Goal: Information Seeking & Learning: Learn about a topic

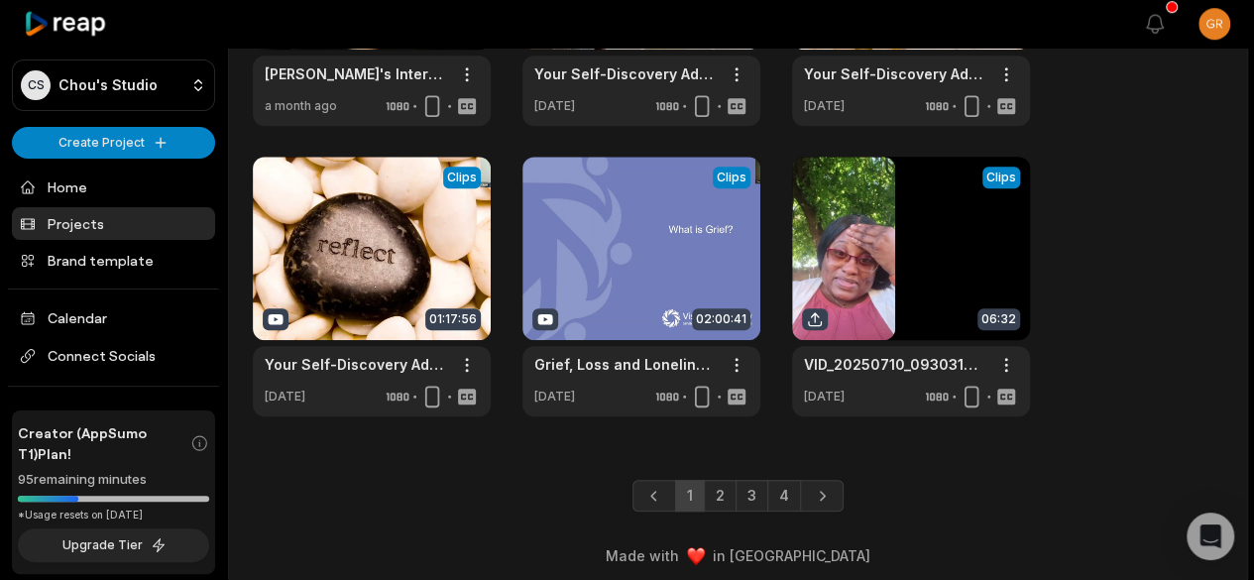
scroll to position [865, 0]
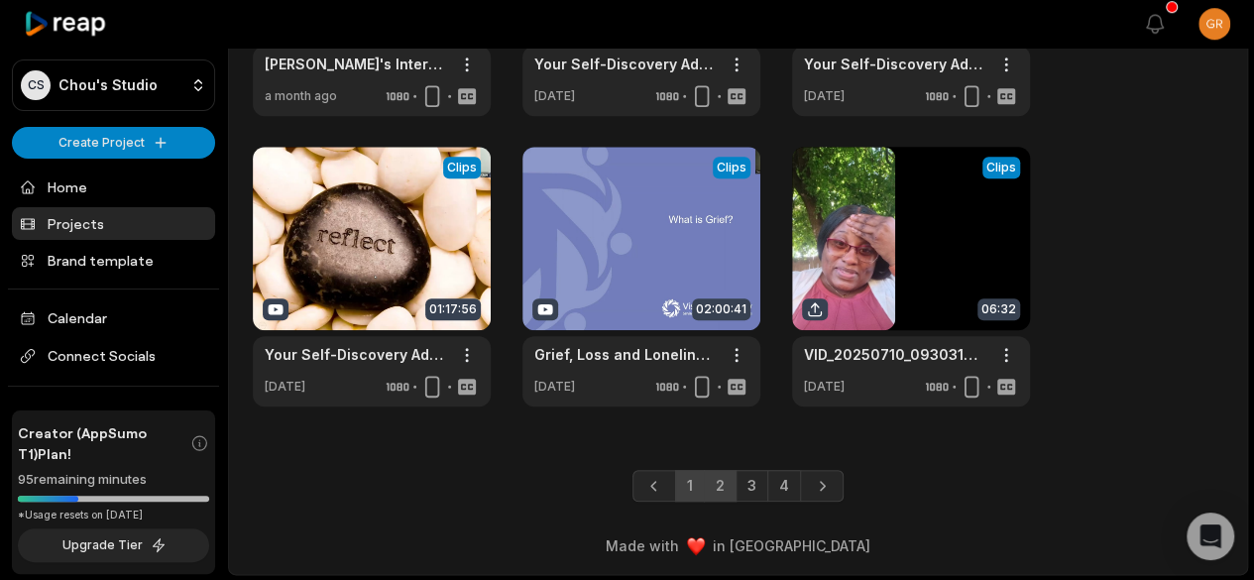
click at [724, 486] on link "2" at bounding box center [720, 486] width 33 height 32
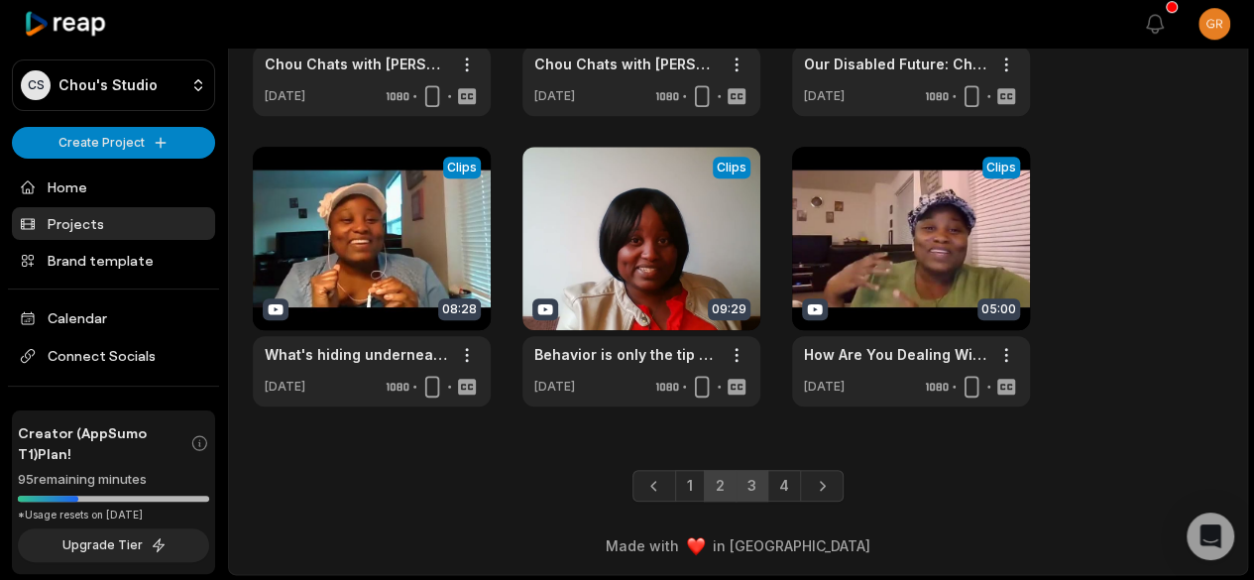
click at [755, 483] on link "3" at bounding box center [752, 486] width 33 height 32
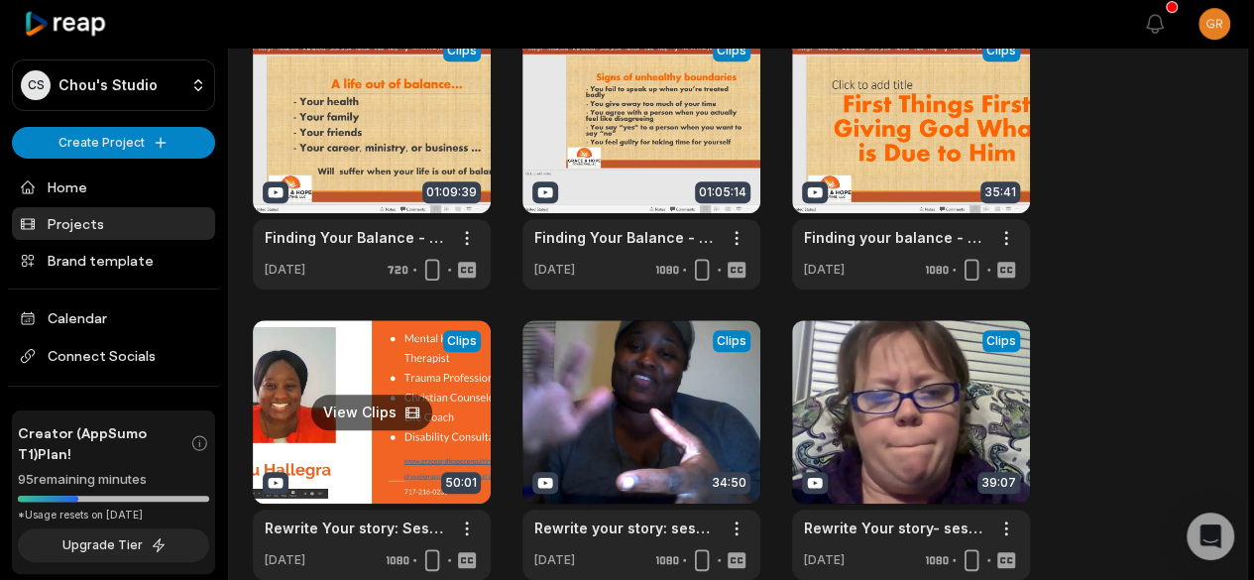
scroll to position [694, 0]
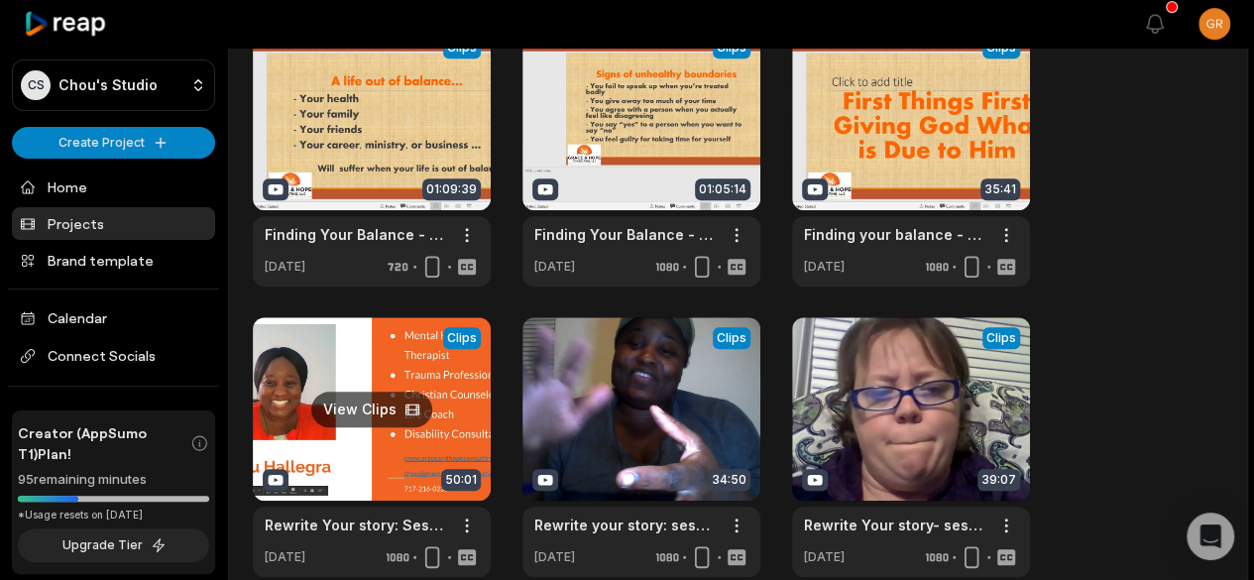
click at [397, 374] on link at bounding box center [372, 447] width 238 height 260
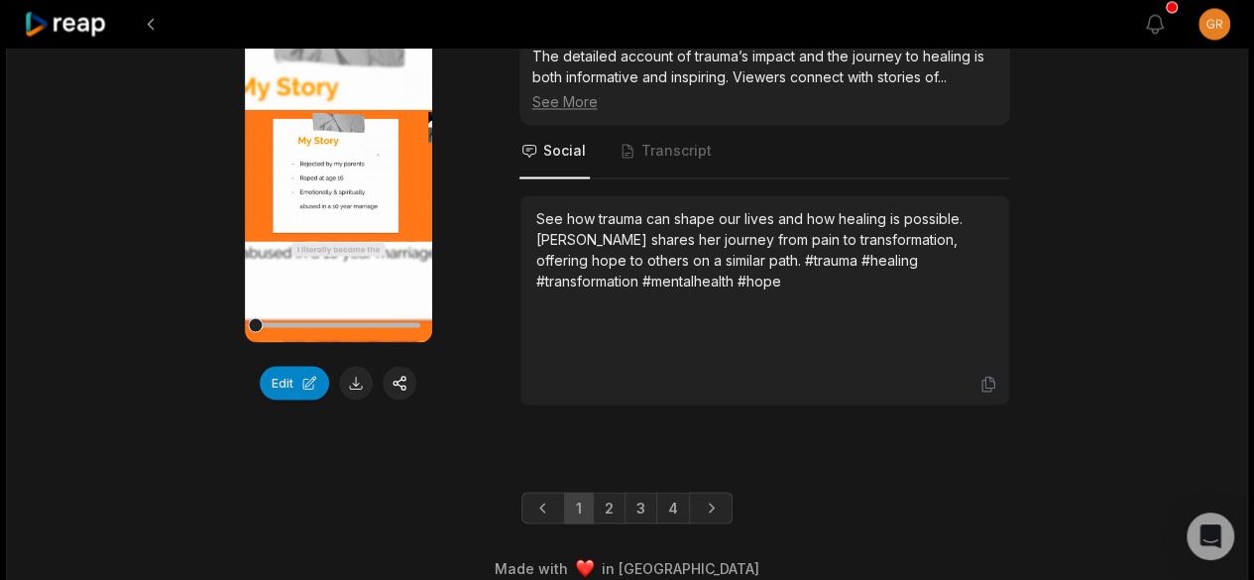
scroll to position [5448, 0]
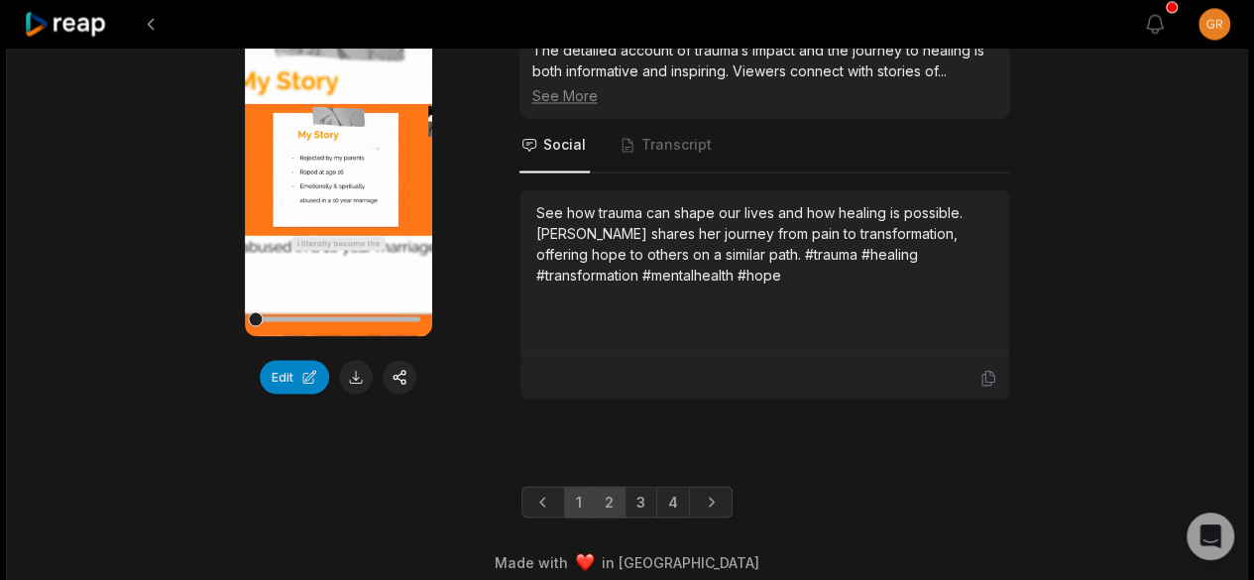
click at [614, 486] on link "2" at bounding box center [609, 502] width 33 height 32
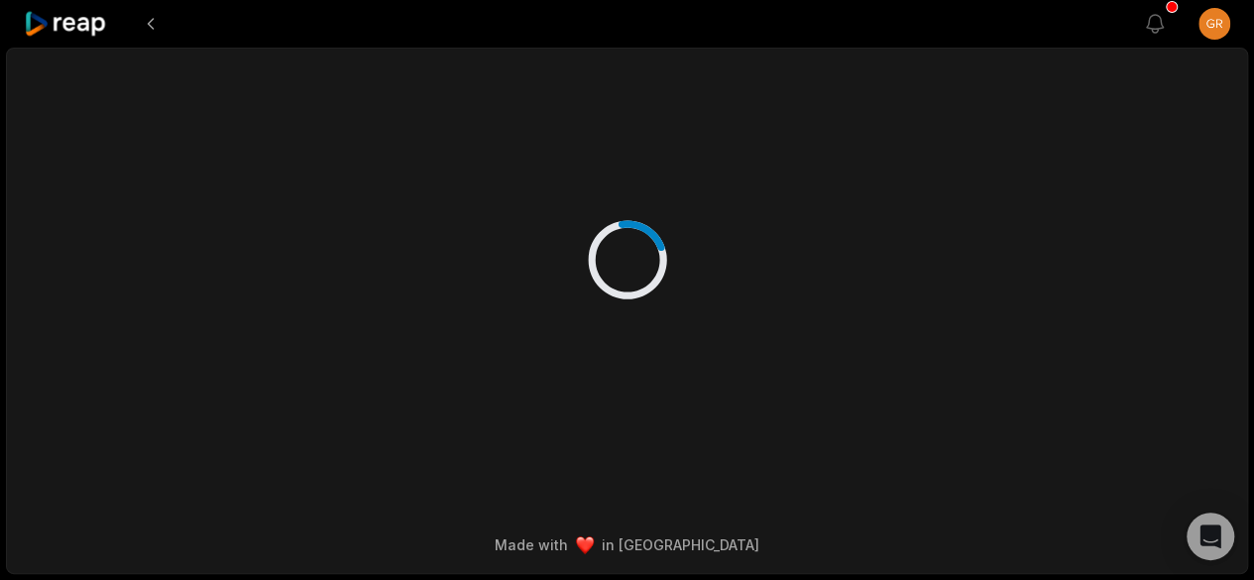
scroll to position [0, 0]
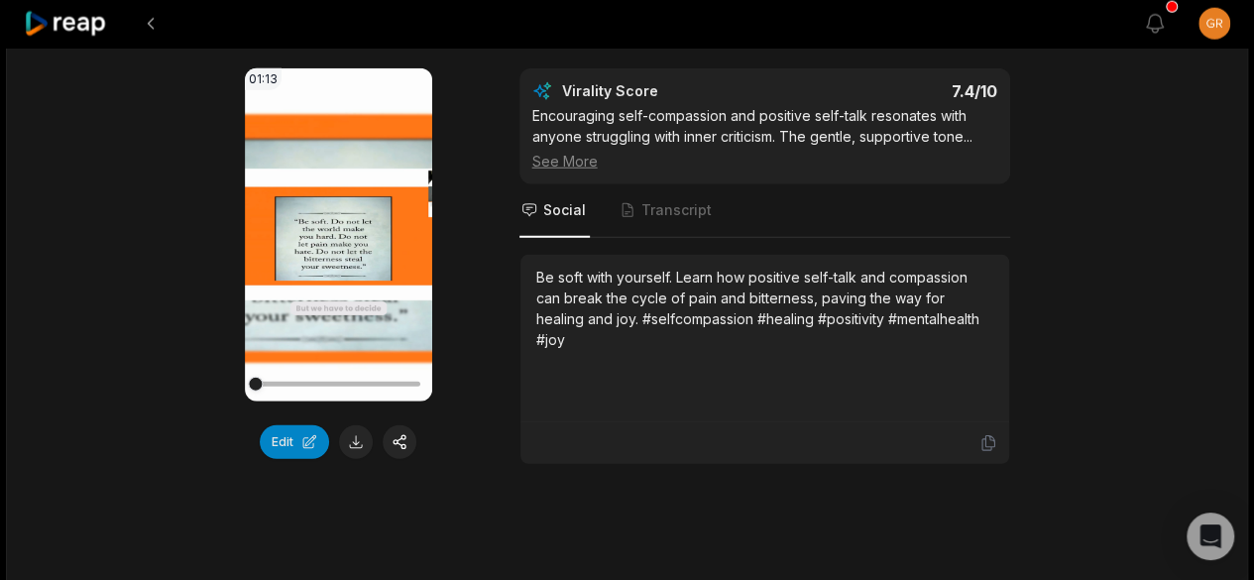
scroll to position [2541, 0]
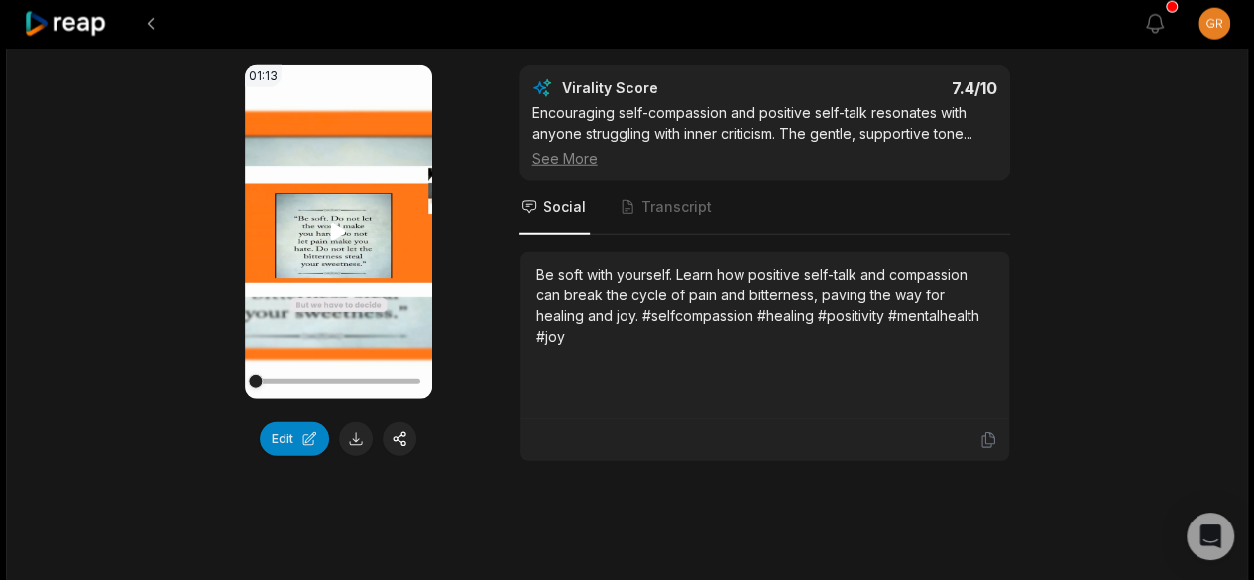
click at [340, 220] on icon at bounding box center [338, 232] width 24 height 24
click at [335, 231] on icon at bounding box center [338, 232] width 24 height 24
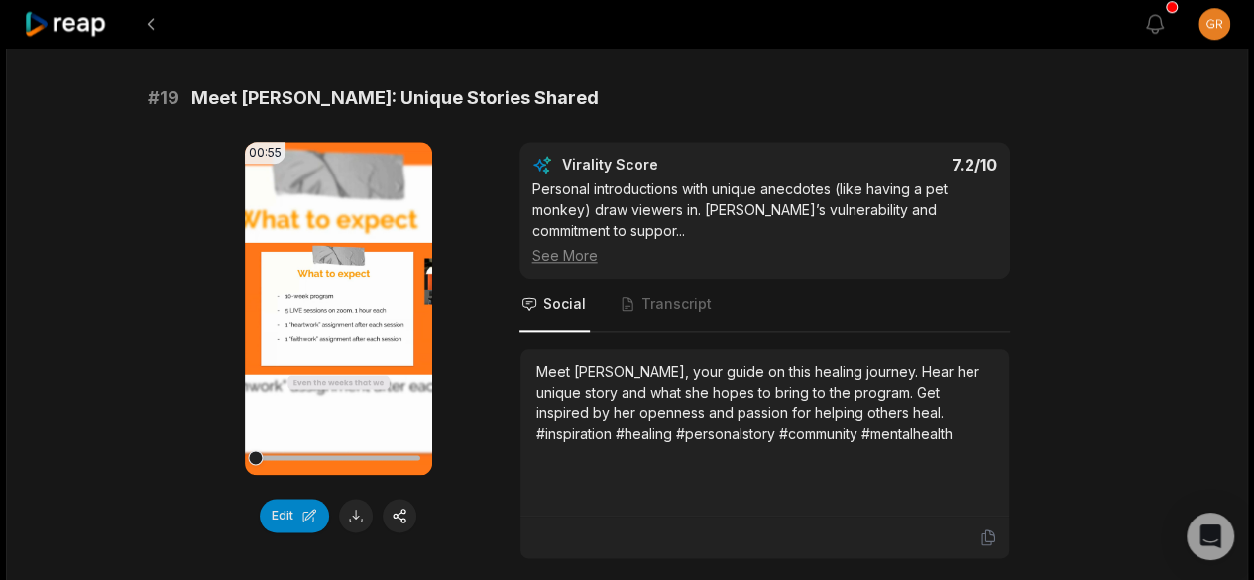
scroll to position [4782, 0]
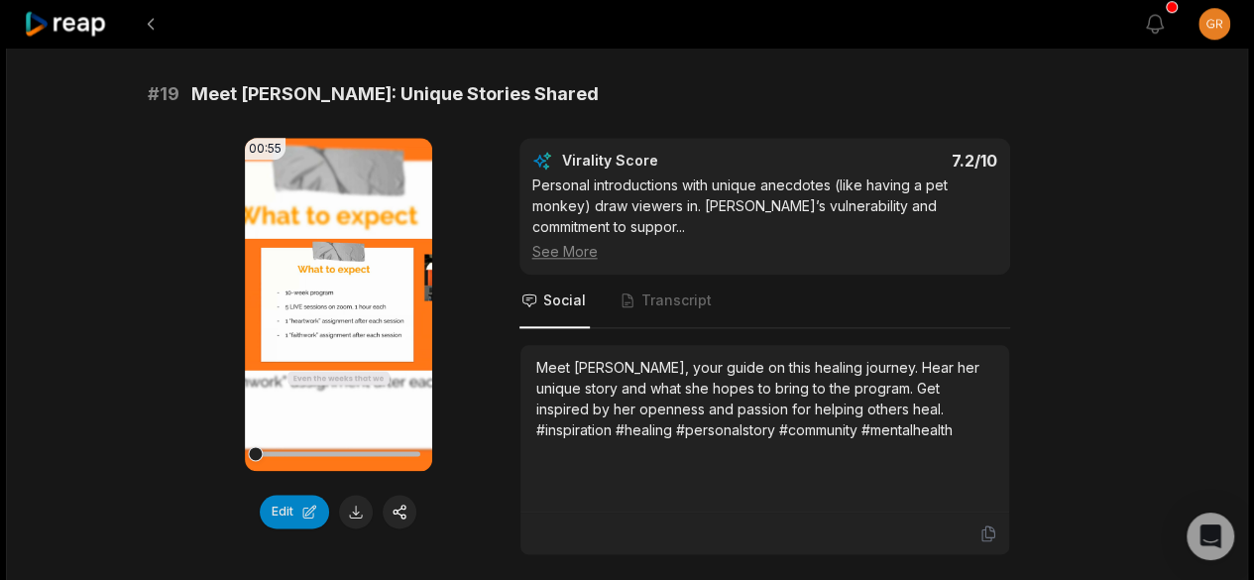
click at [89, 29] on icon at bounding box center [66, 24] width 84 height 27
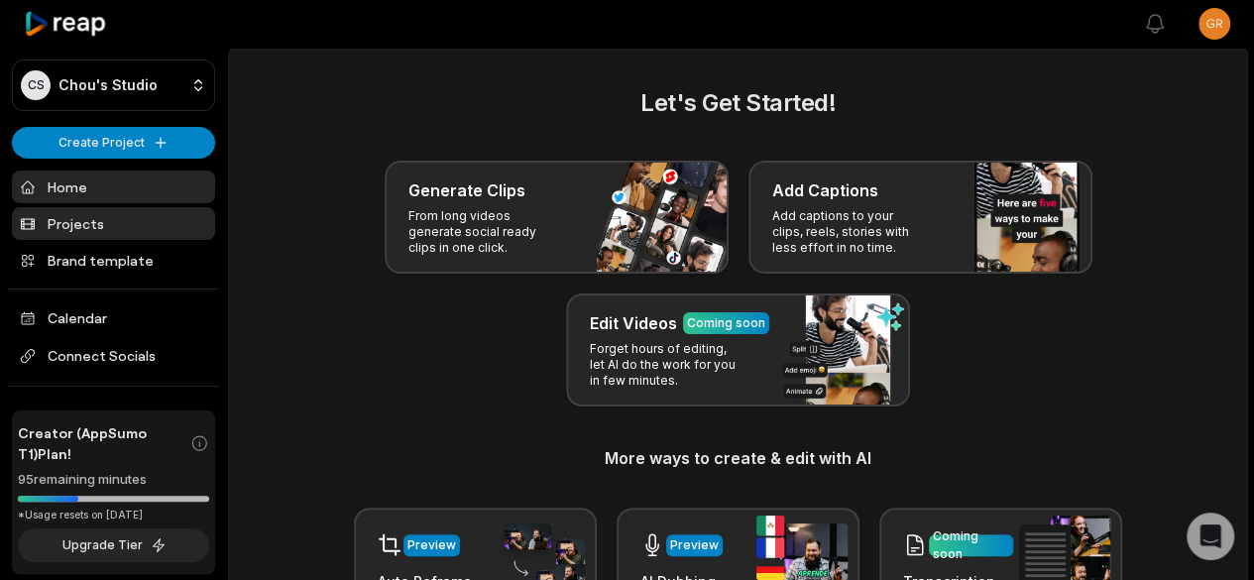
click at [101, 218] on link "Projects" at bounding box center [113, 223] width 203 height 33
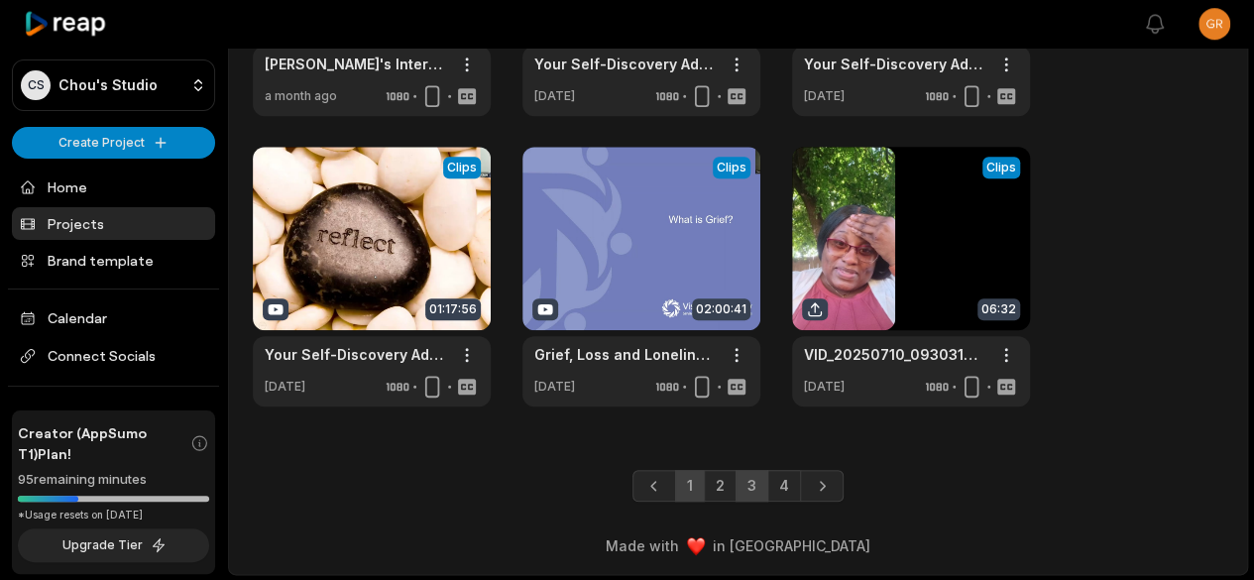
click at [754, 477] on link "3" at bounding box center [752, 486] width 33 height 32
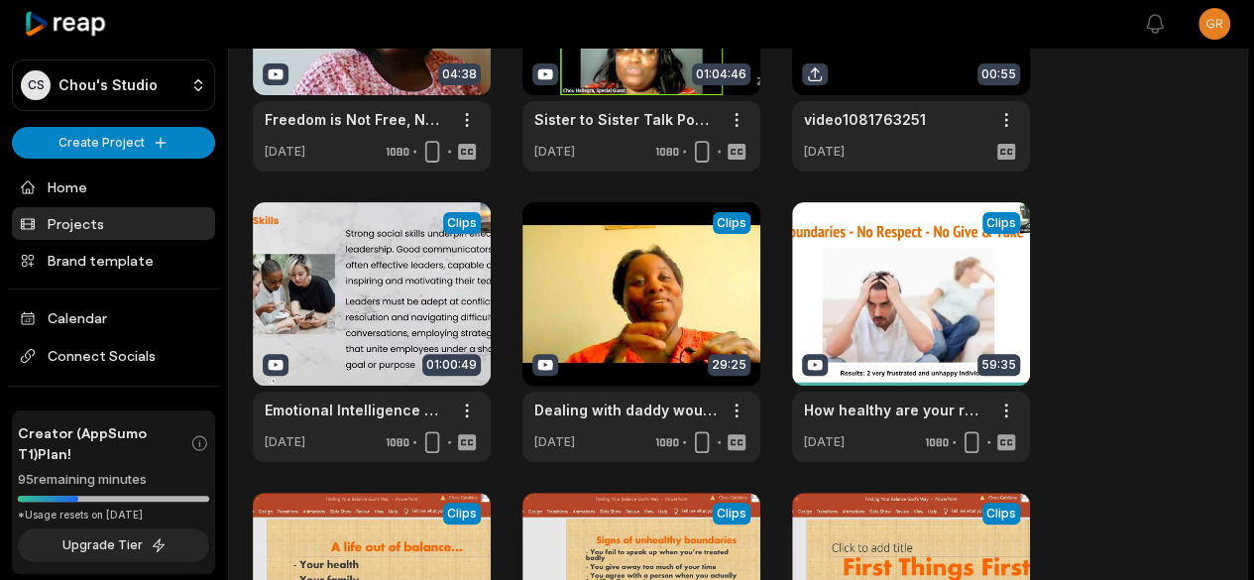
scroll to position [865, 0]
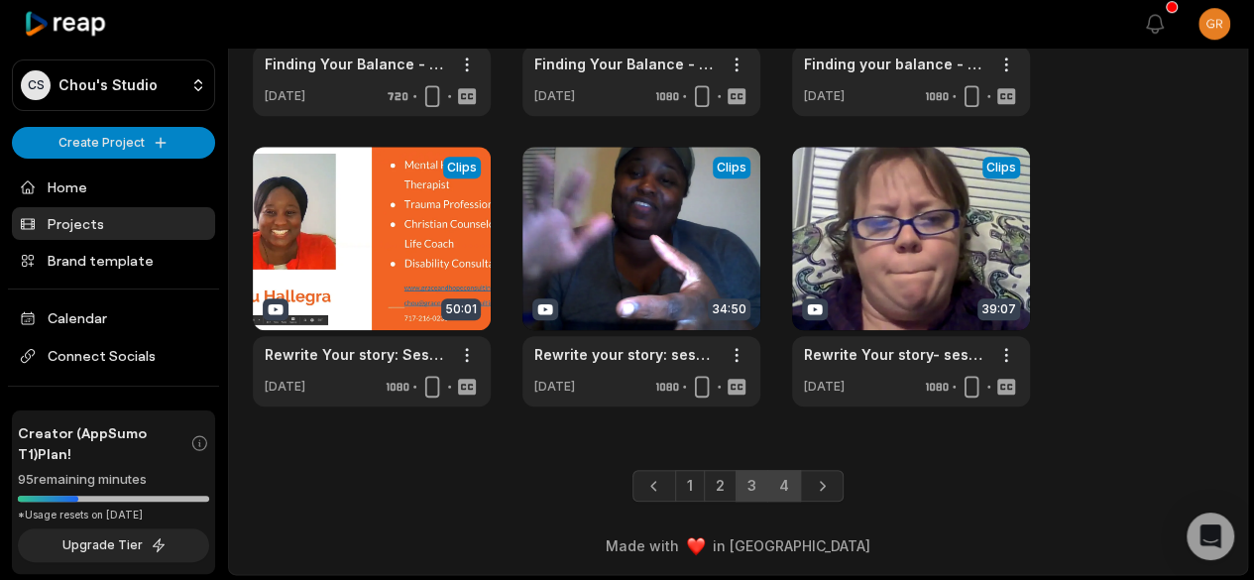
click at [784, 484] on link "4" at bounding box center [784, 486] width 34 height 32
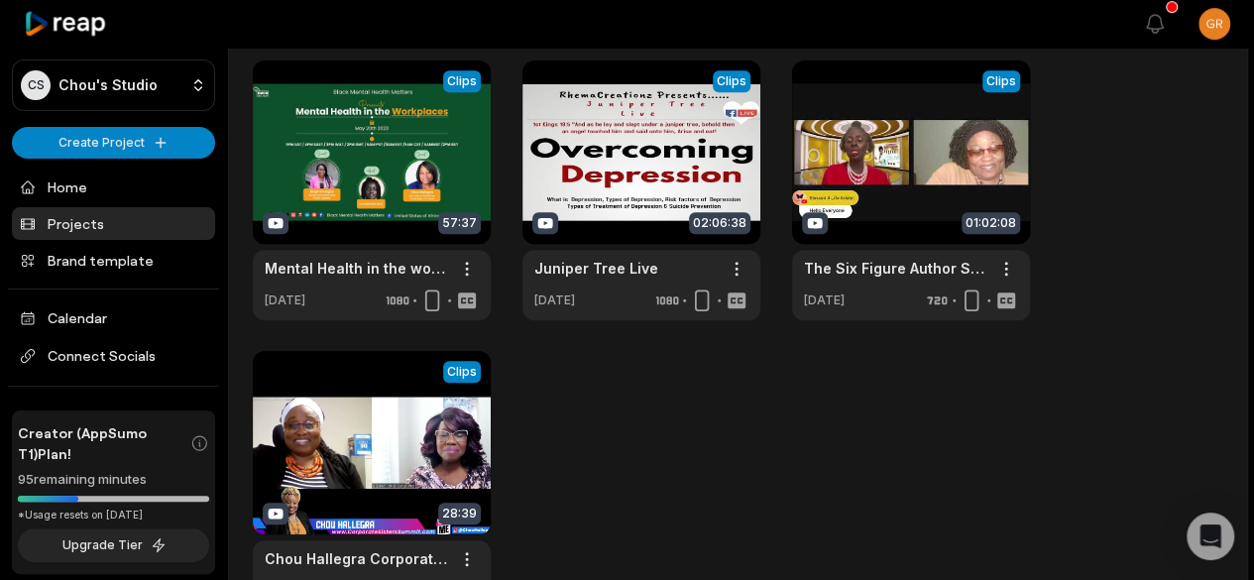
scroll to position [660, 0]
click at [629, 174] on link at bounding box center [641, 190] width 238 height 260
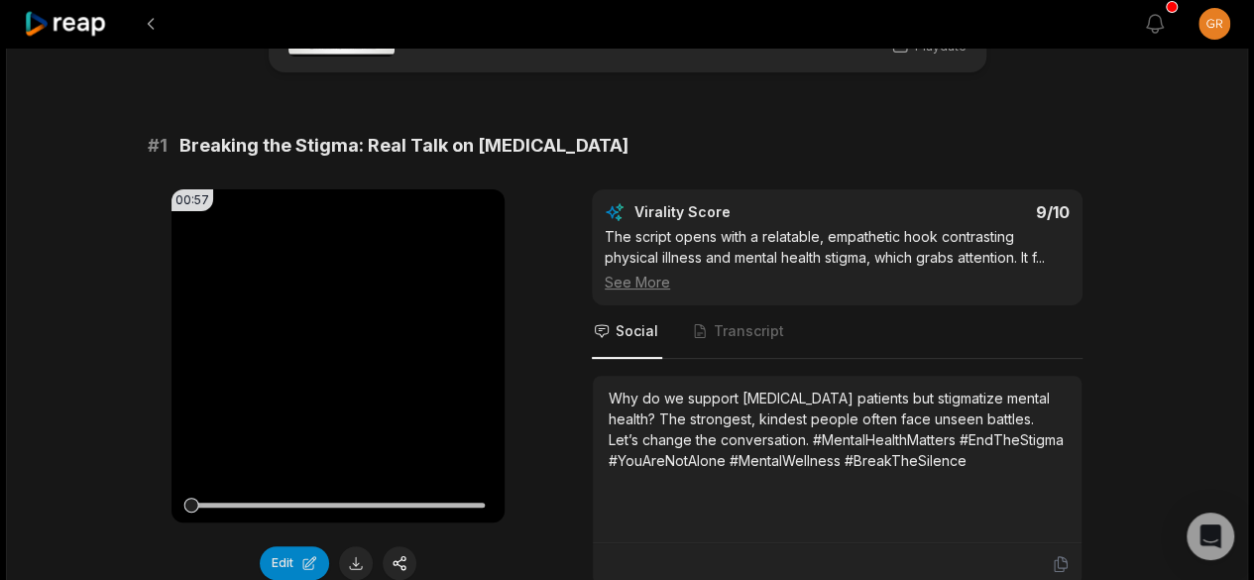
scroll to position [109, 0]
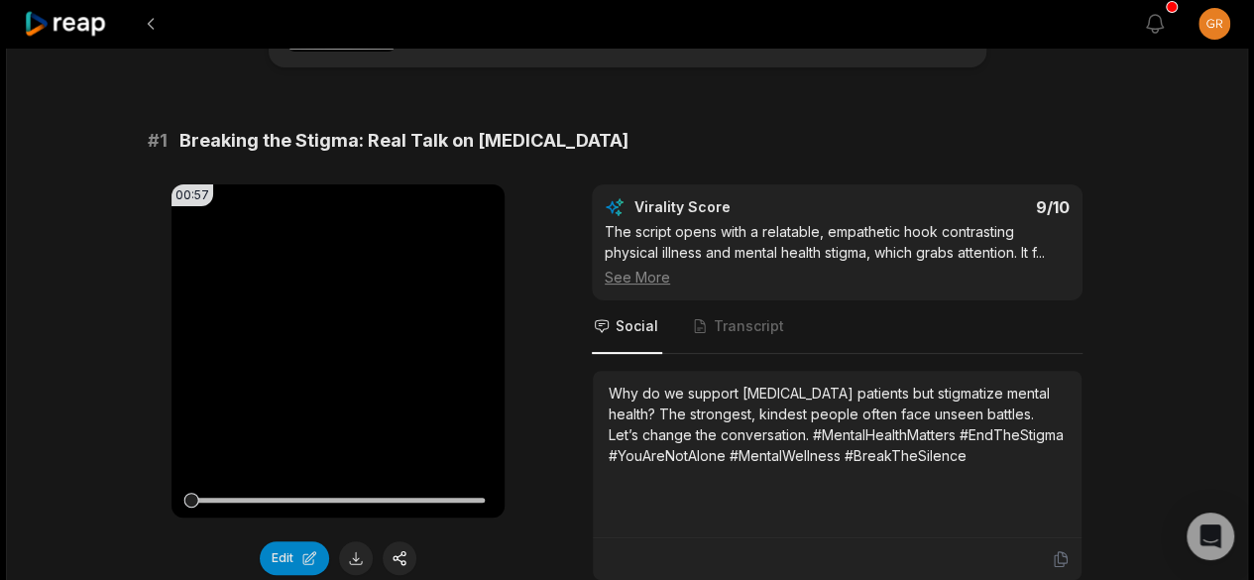
click at [880, 443] on div "Why do we support cancer patients but stigmatize mental health? The strongest, …" at bounding box center [837, 424] width 457 height 83
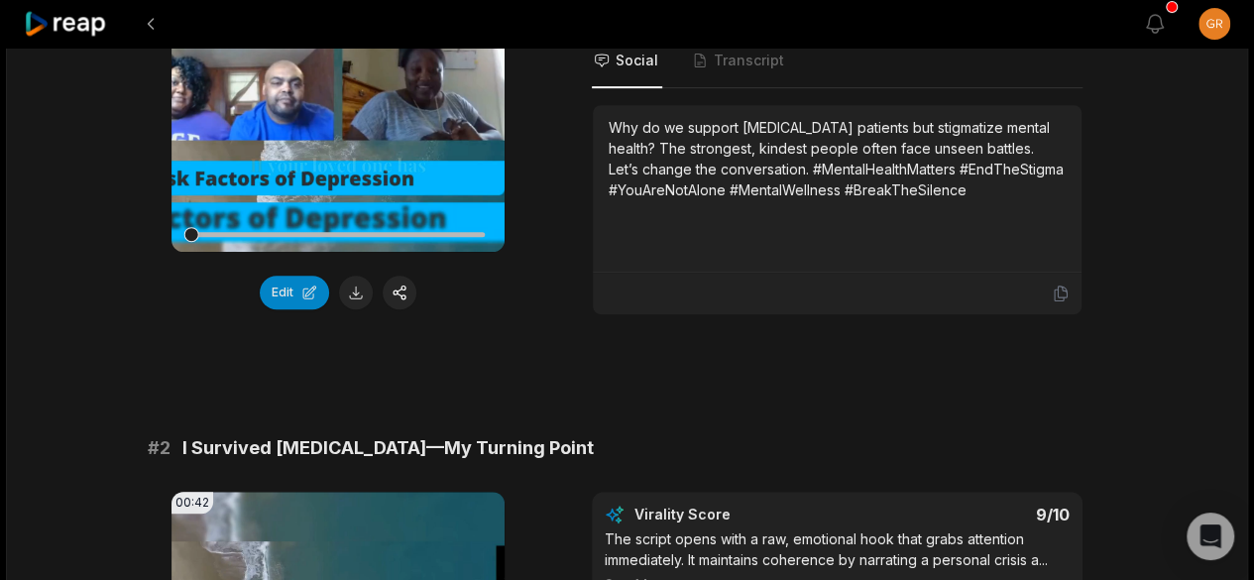
scroll to position [0, 0]
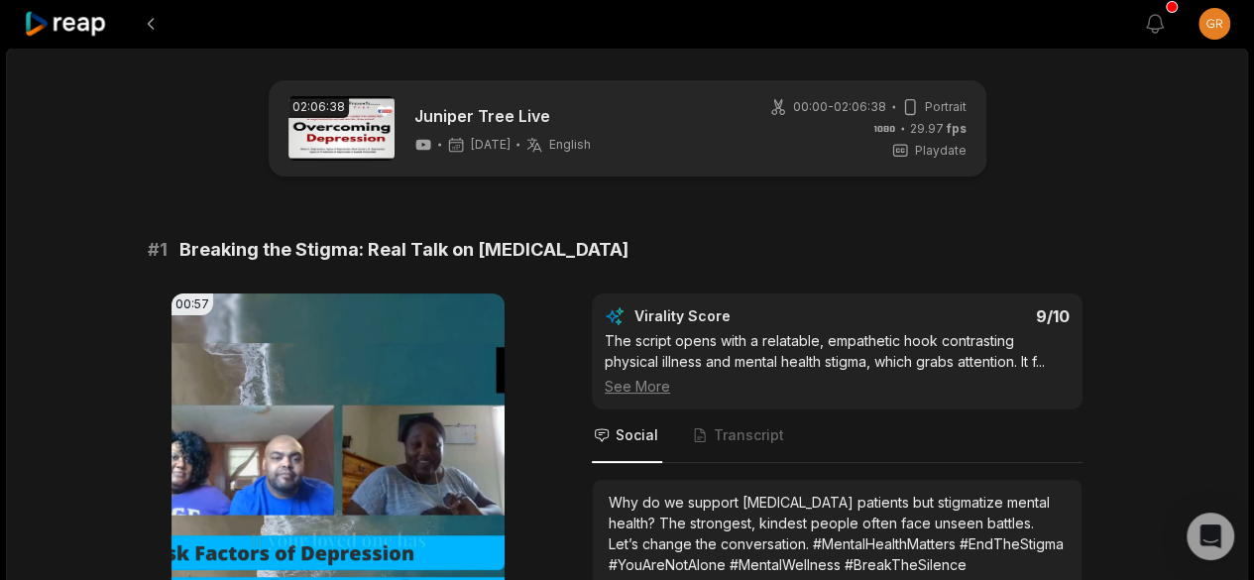
click at [77, 21] on icon at bounding box center [66, 24] width 84 height 27
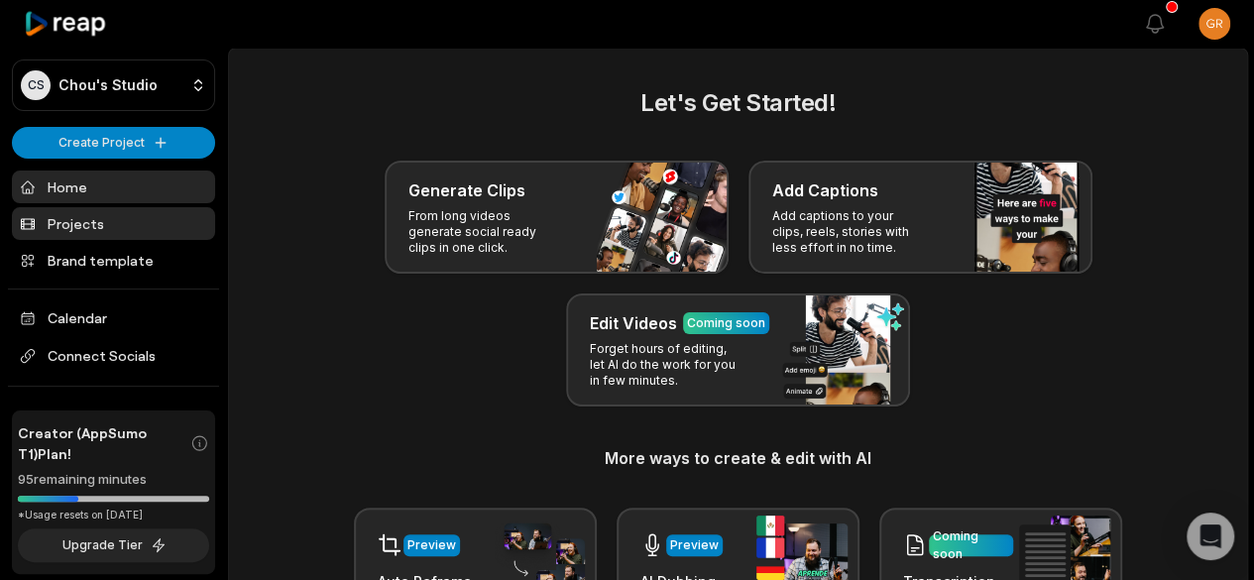
click at [72, 226] on link "Projects" at bounding box center [113, 223] width 203 height 33
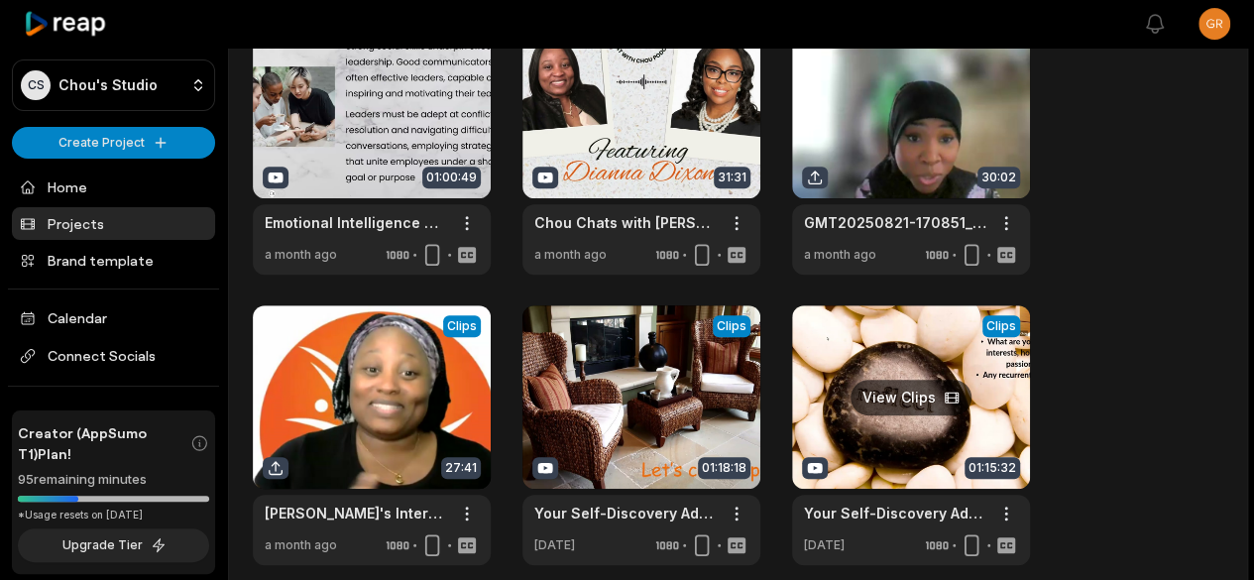
scroll to position [865, 0]
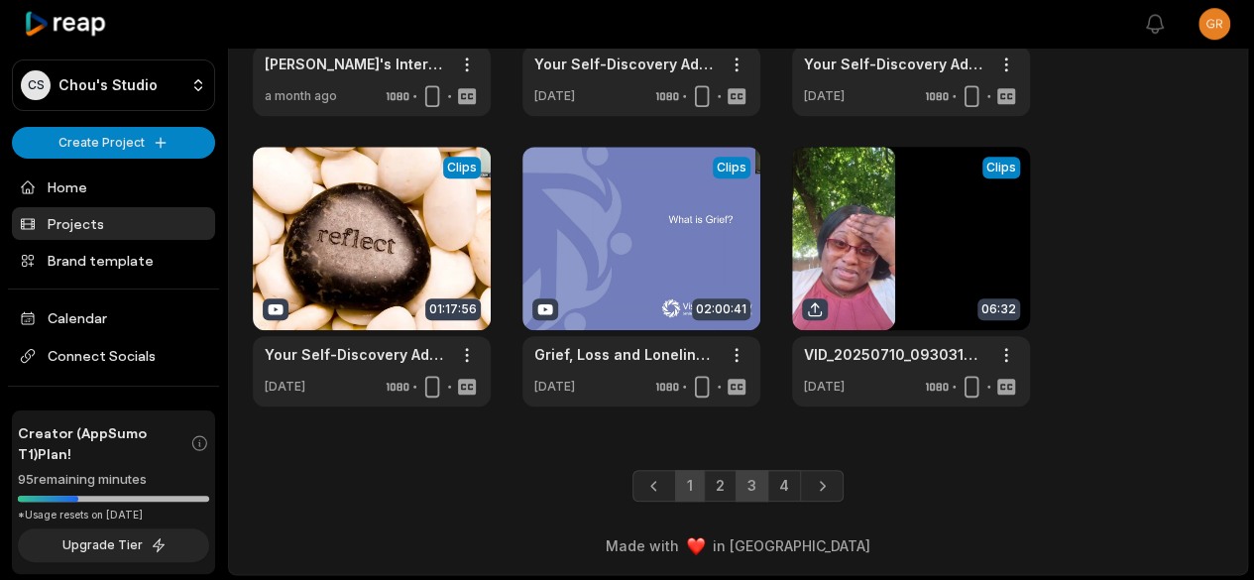
click at [753, 491] on link "3" at bounding box center [752, 486] width 33 height 32
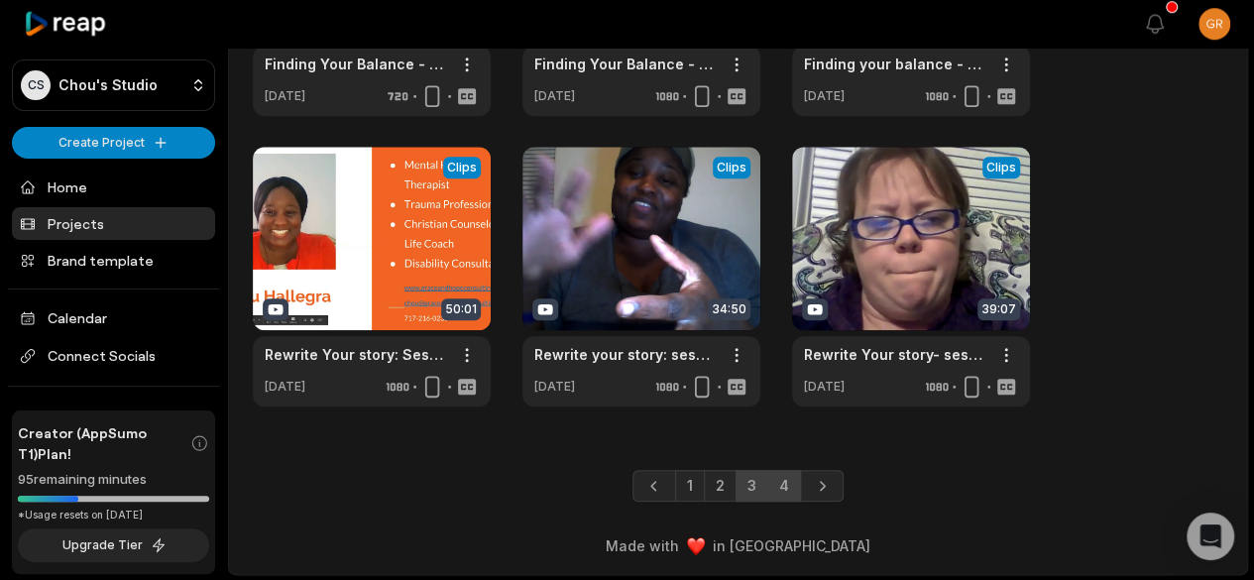
click at [787, 487] on link "4" at bounding box center [784, 486] width 34 height 32
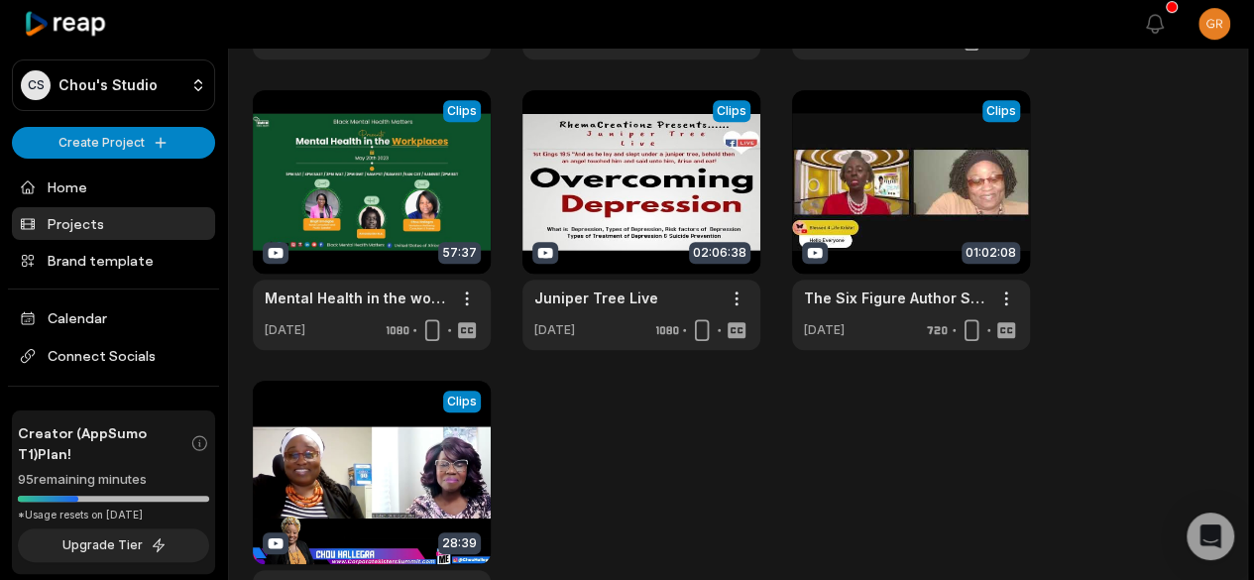
scroll to position [629, 0]
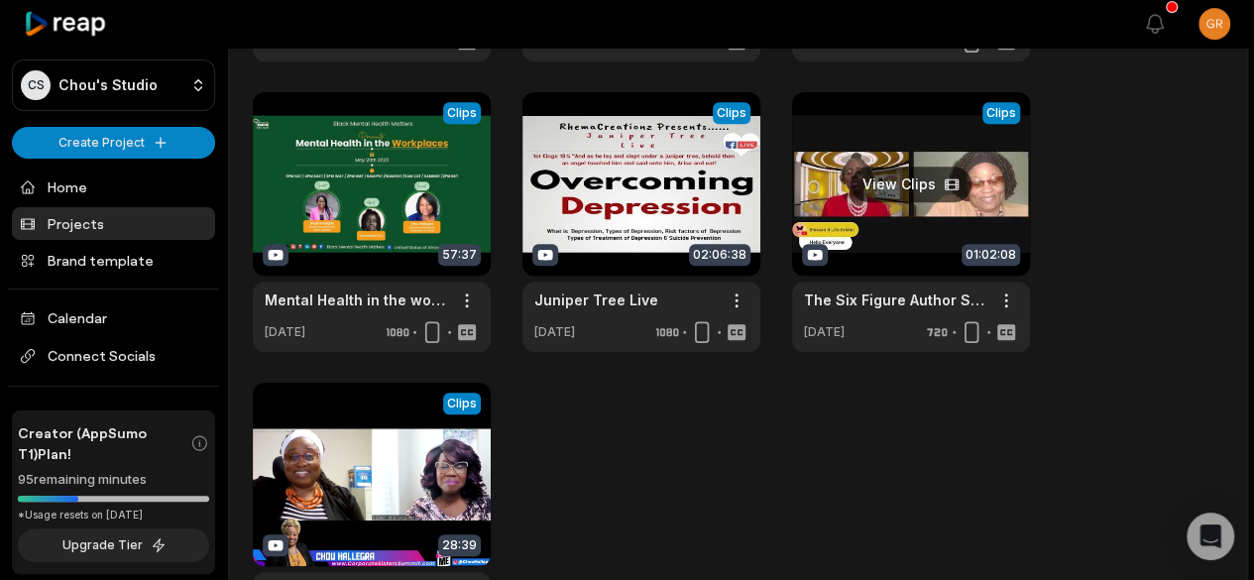
click at [917, 223] on link at bounding box center [911, 222] width 238 height 260
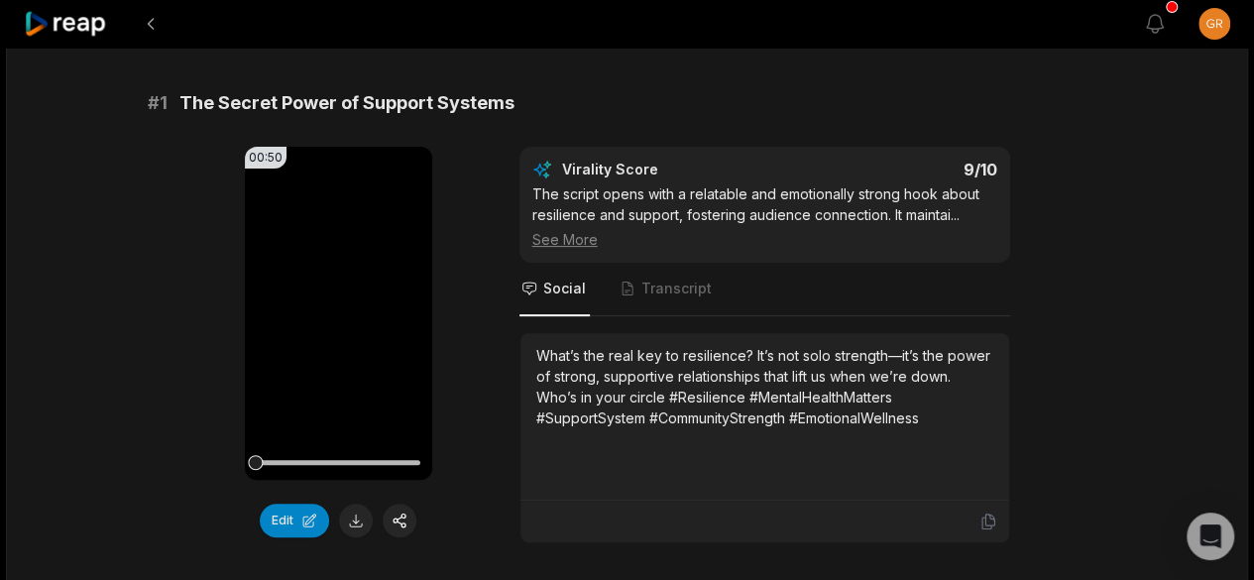
scroll to position [468, 0]
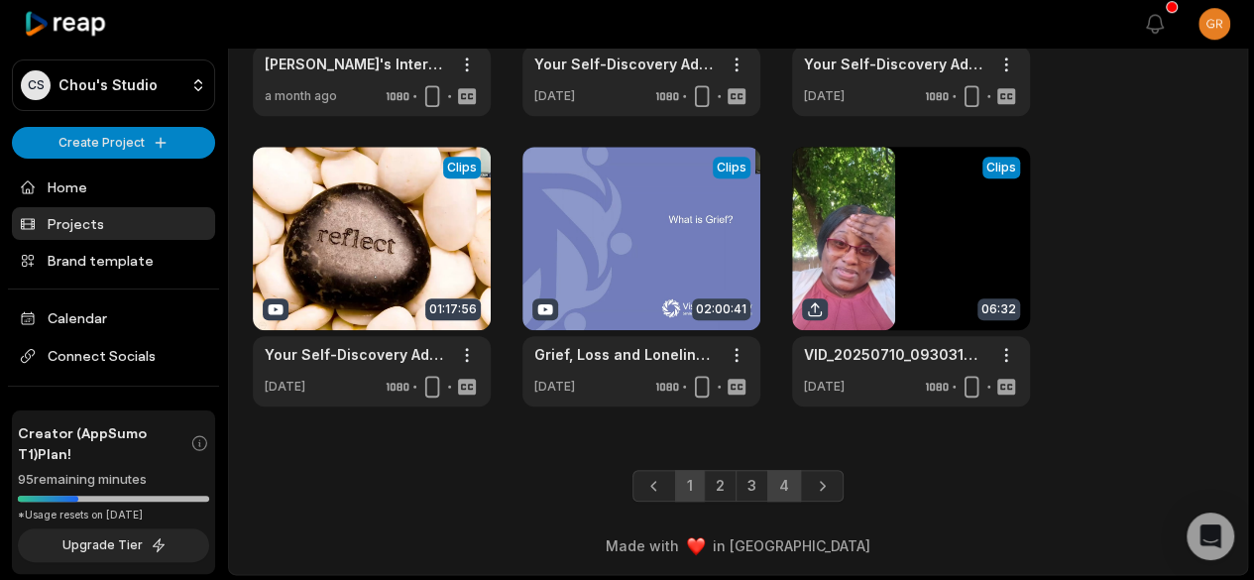
click at [779, 483] on link "4" at bounding box center [784, 486] width 34 height 32
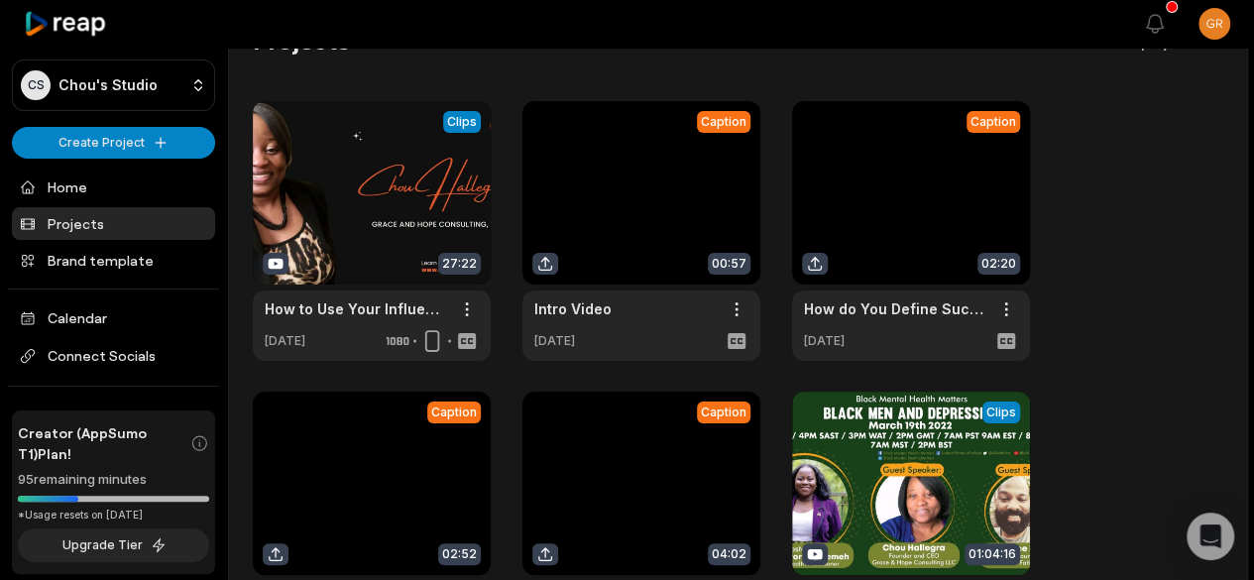
scroll to position [8, 0]
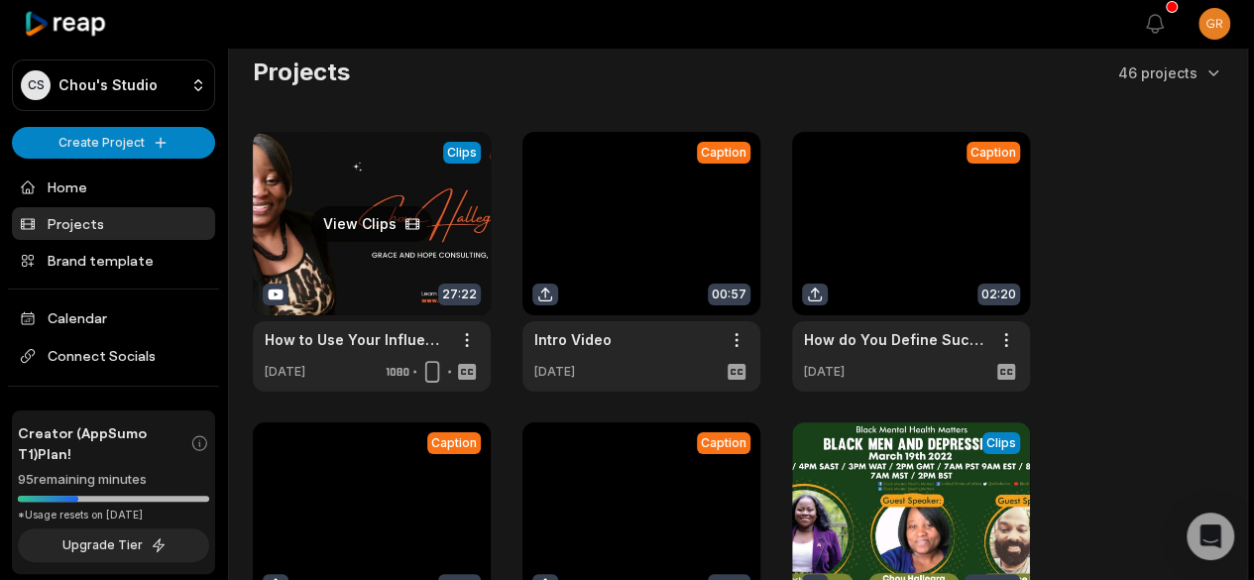
click at [326, 225] on link at bounding box center [372, 262] width 238 height 260
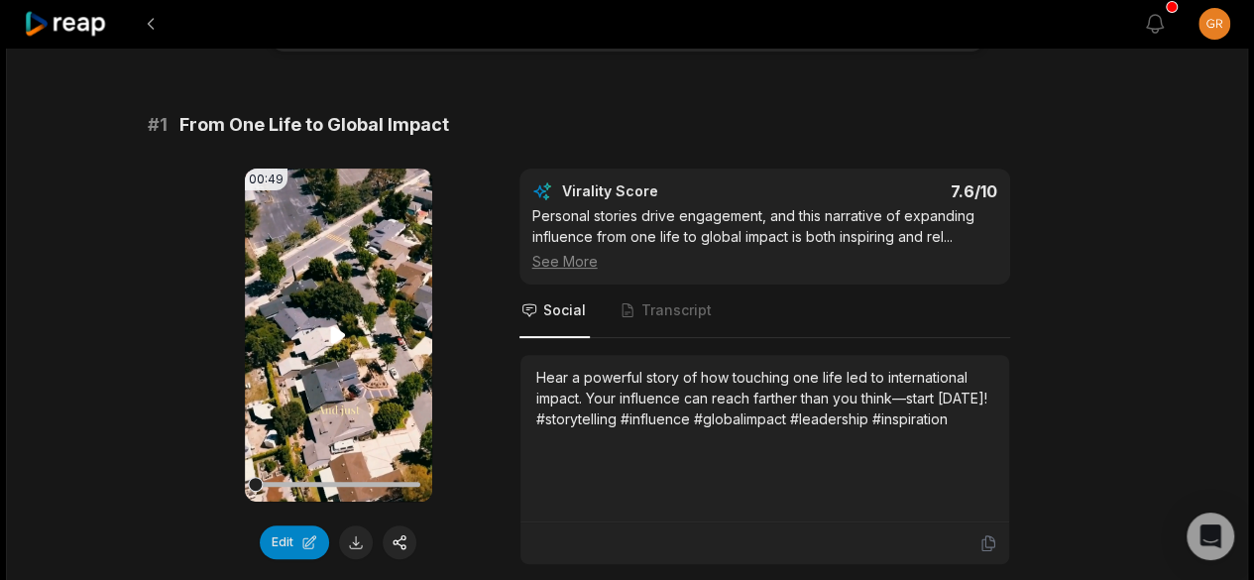
scroll to position [189, 0]
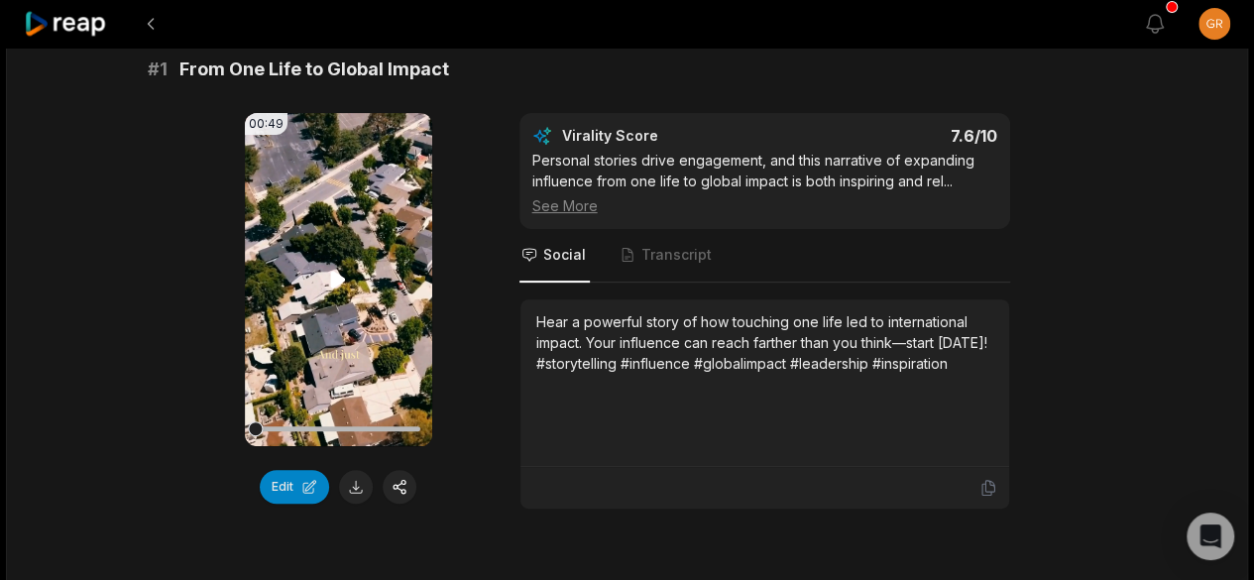
click at [334, 280] on icon at bounding box center [338, 279] width 15 height 17
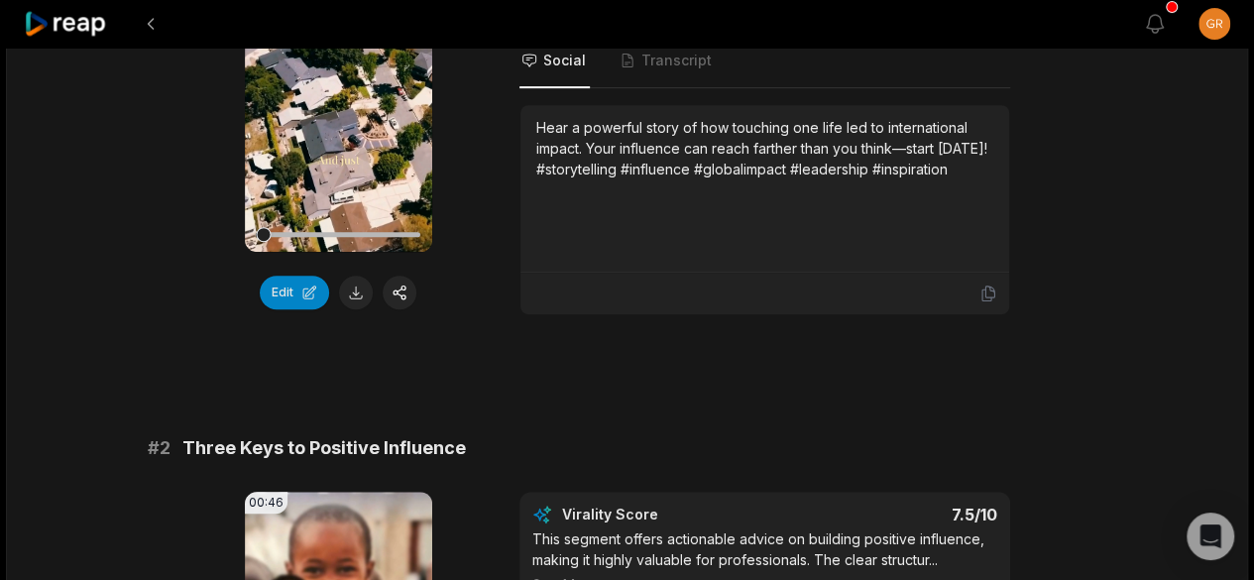
scroll to position [382, 0]
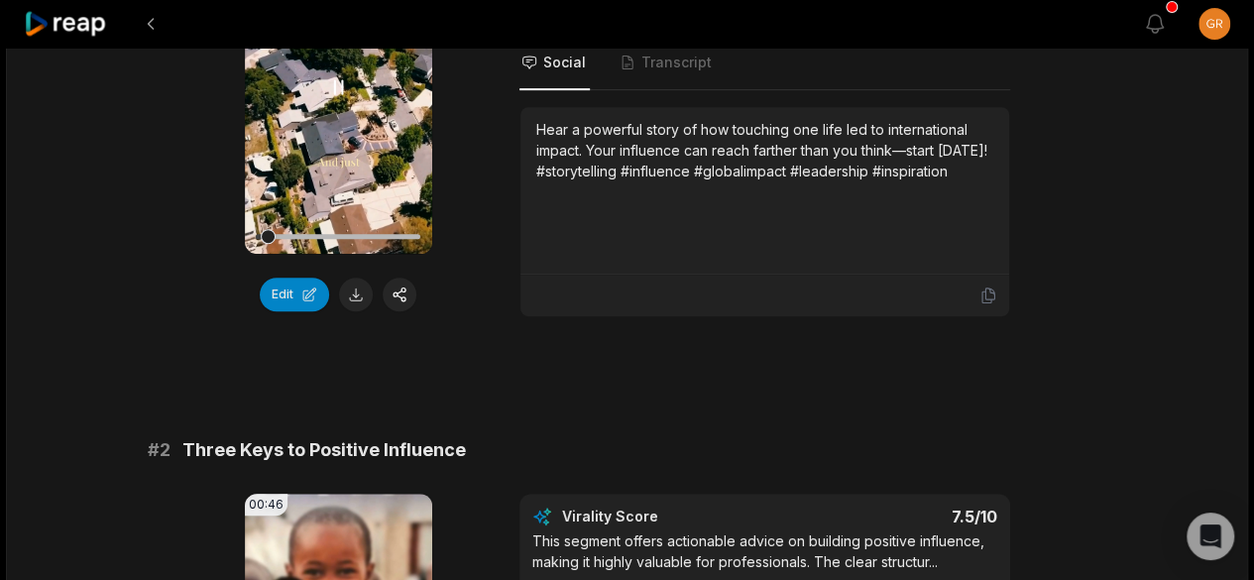
click at [335, 88] on icon at bounding box center [339, 86] width 8 height 13
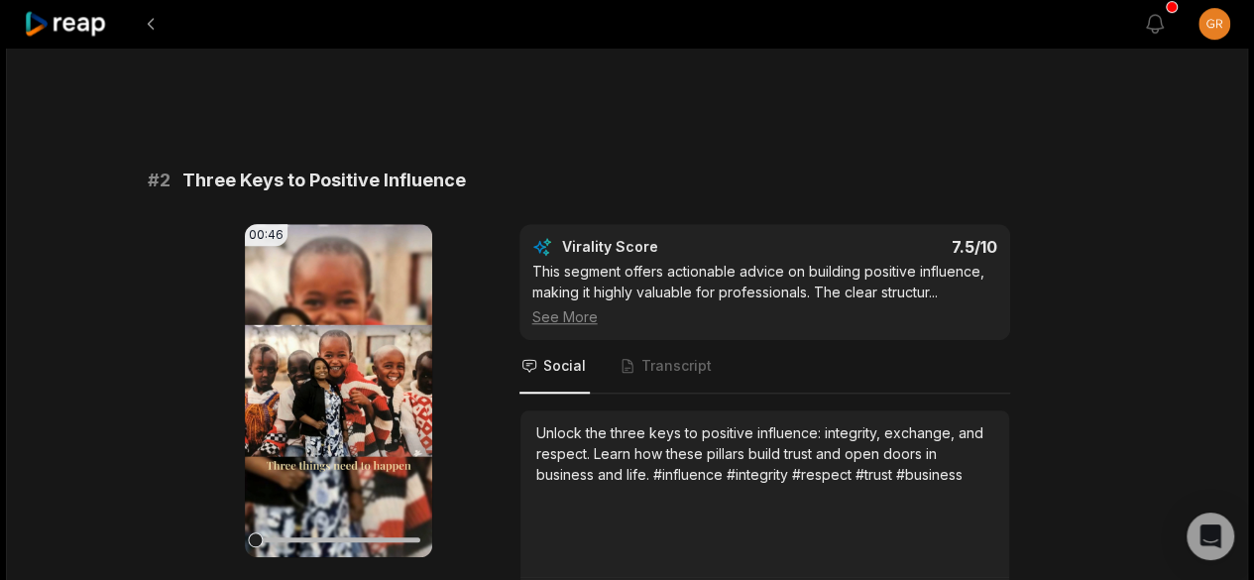
scroll to position [655, 0]
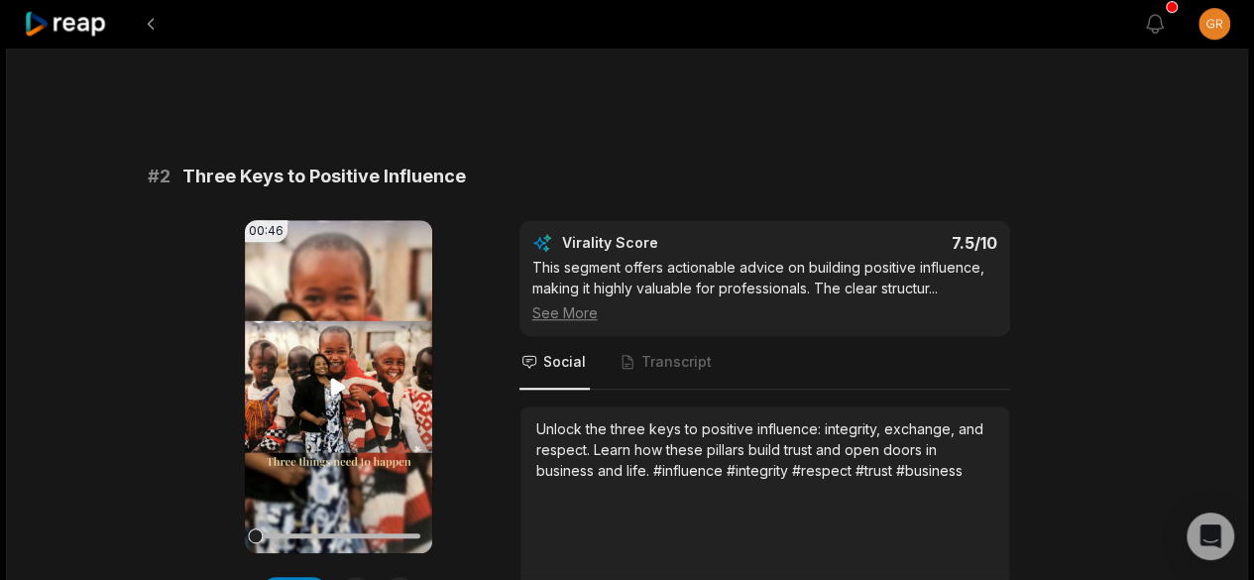
click at [335, 382] on icon at bounding box center [338, 386] width 15 height 17
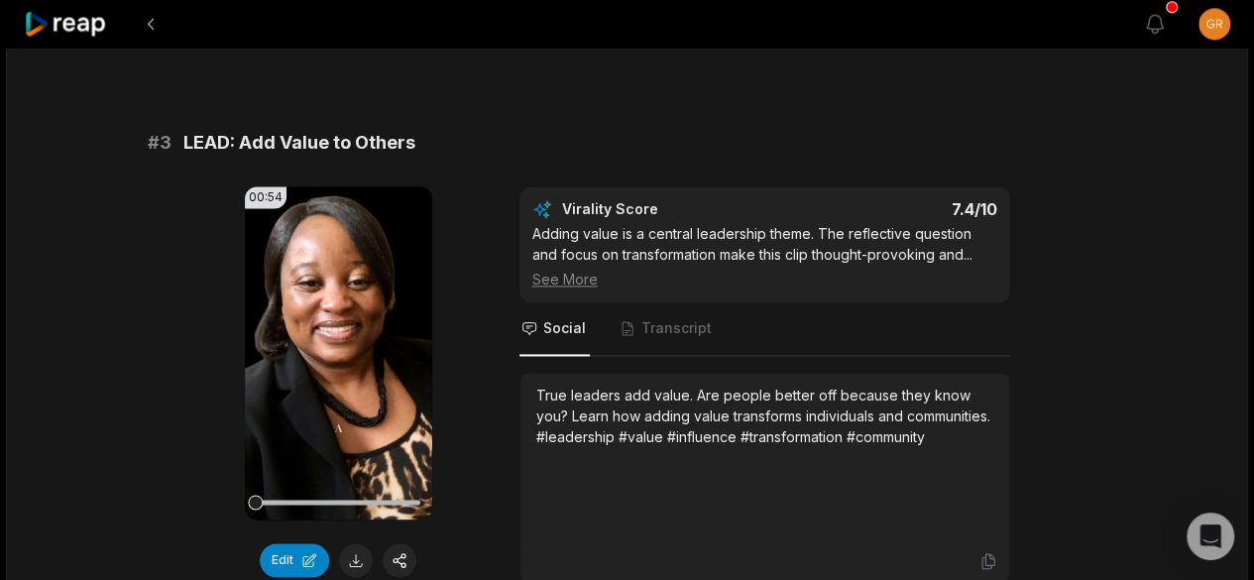
scroll to position [1281, 0]
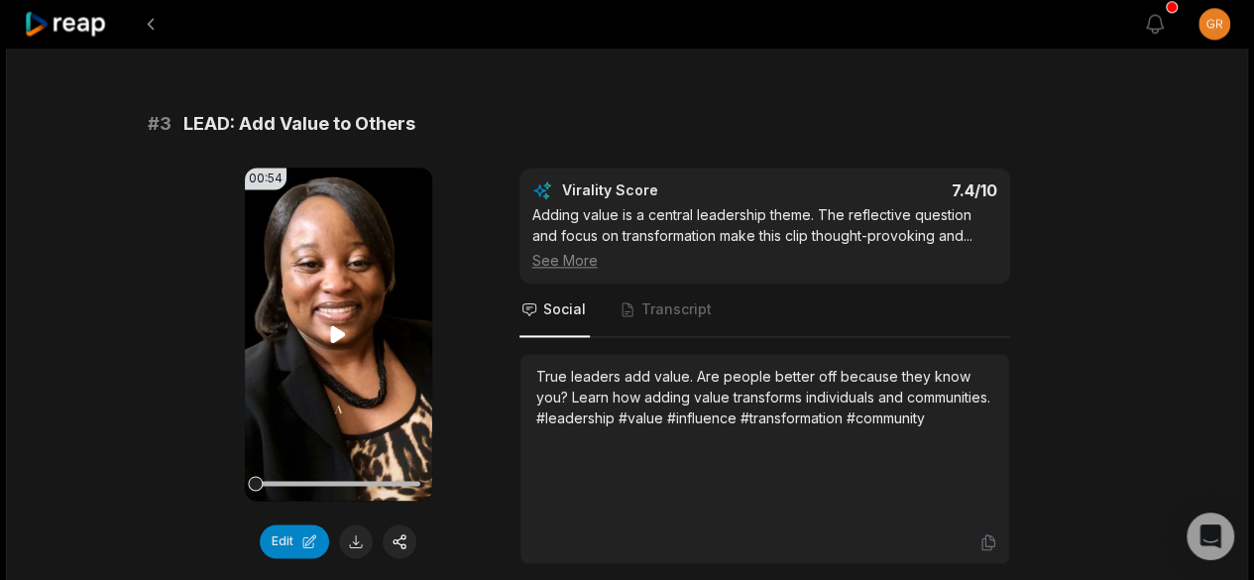
click at [336, 330] on icon at bounding box center [338, 333] width 15 height 17
